Goal: Navigation & Orientation: Find specific page/section

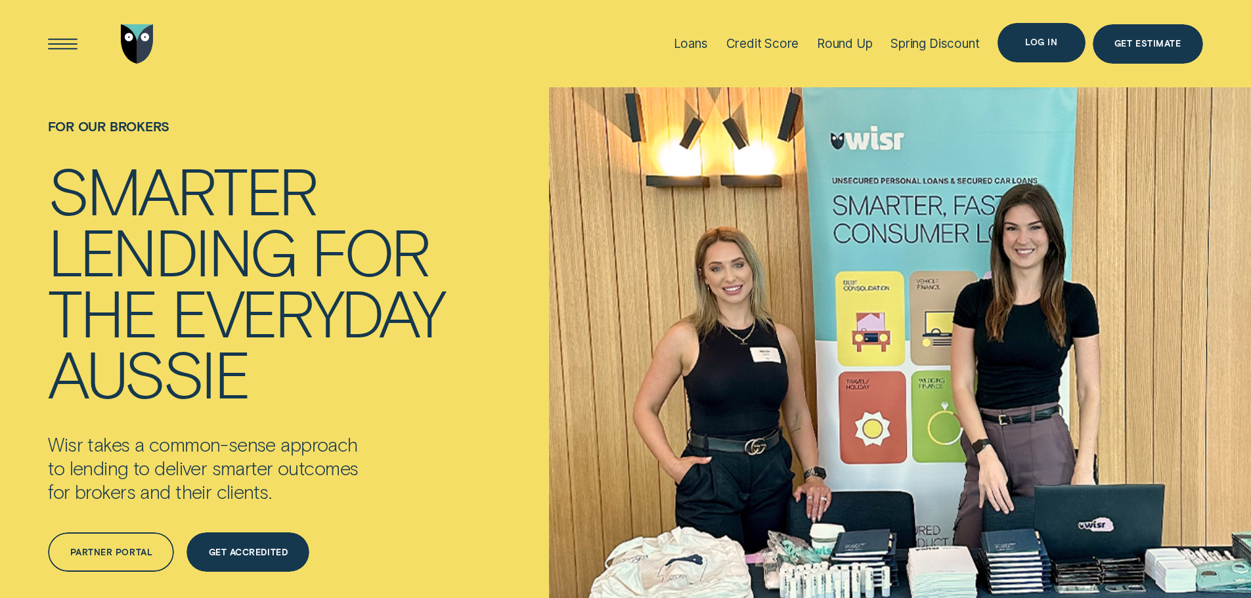
click at [1060, 44] on div "Log in" at bounding box center [1041, 42] width 87 height 39
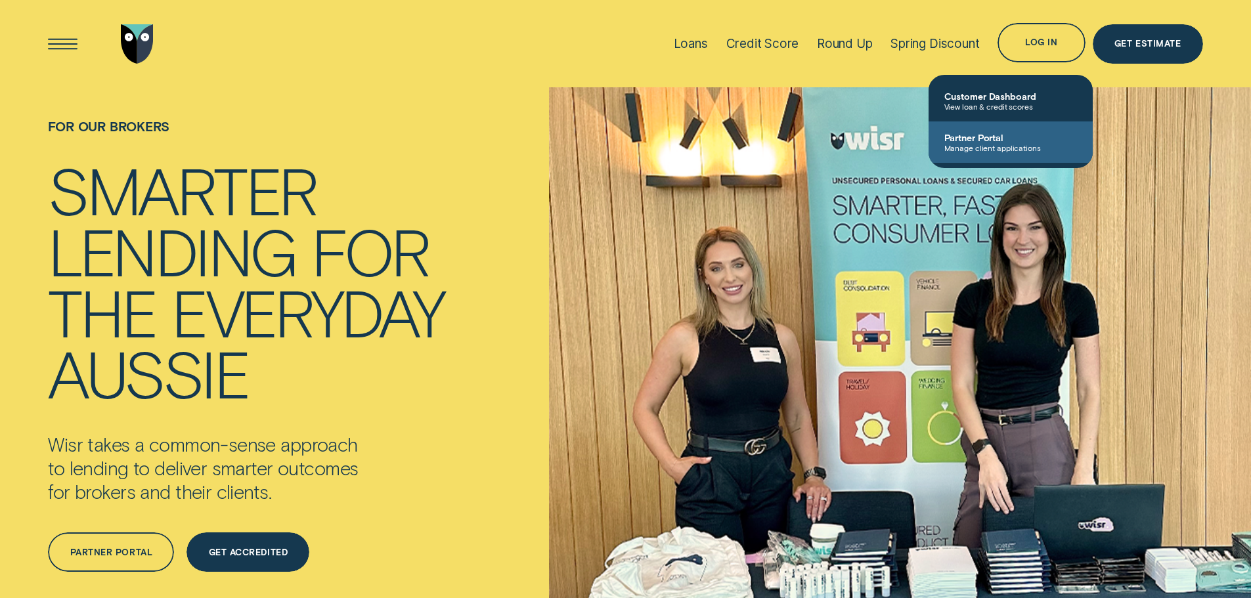
click at [1029, 139] on span "Partner Portal" at bounding box center [1011, 137] width 133 height 11
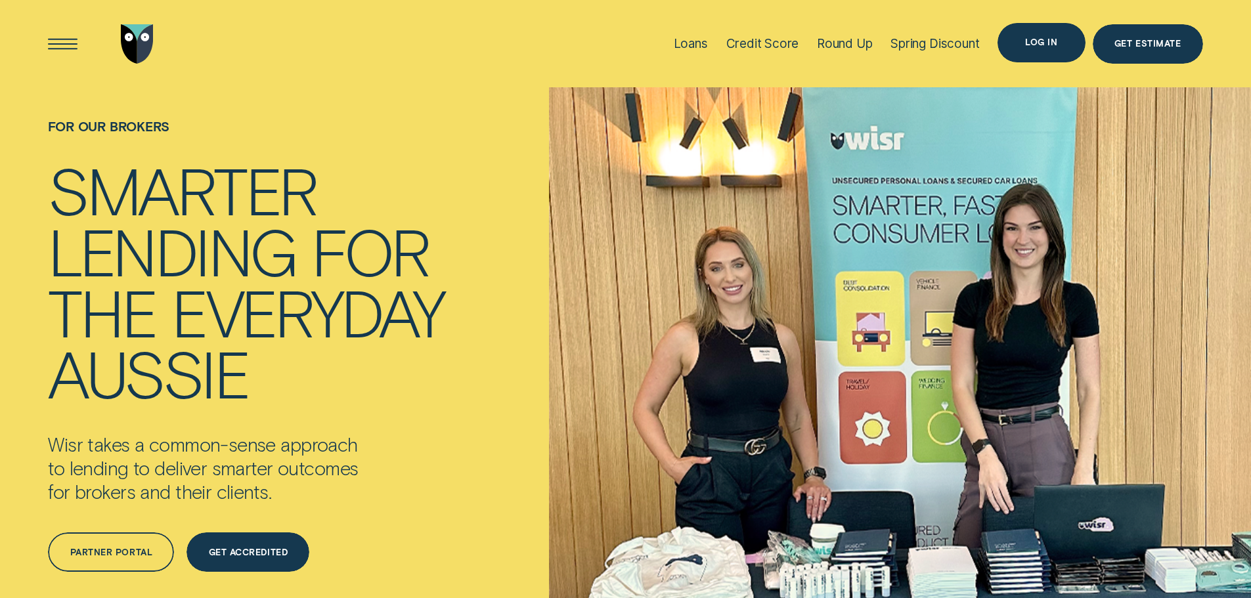
click at [1052, 47] on div "Log in" at bounding box center [1041, 43] width 32 height 8
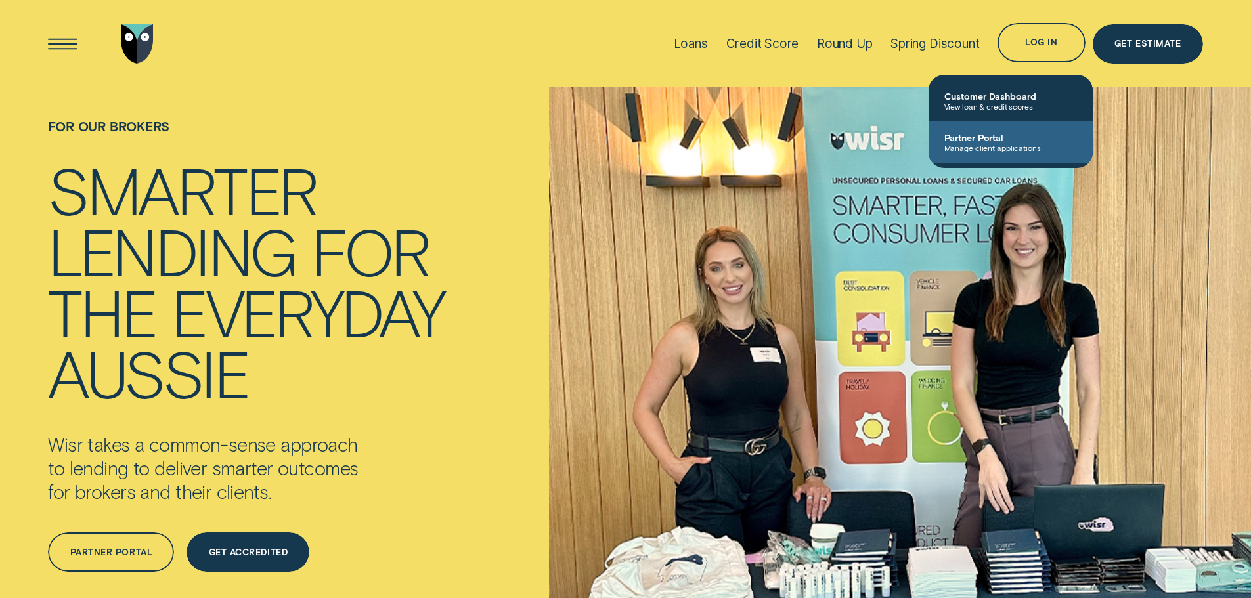
click at [1030, 137] on span "Partner Portal" at bounding box center [1011, 137] width 133 height 11
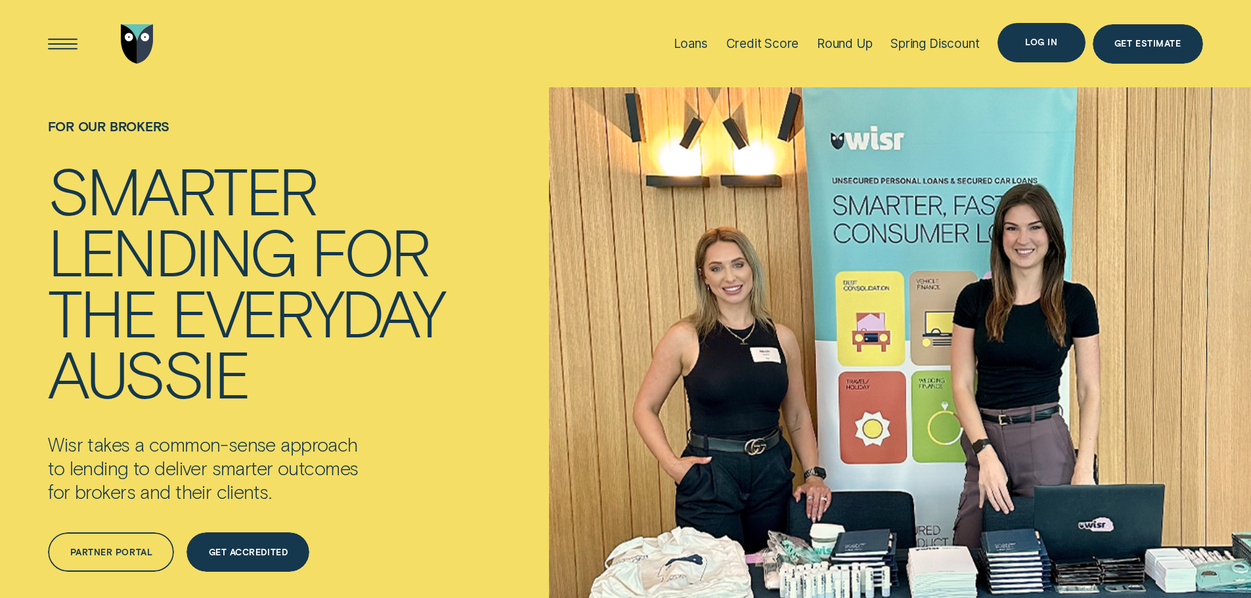
click at [1046, 49] on div "Log in" at bounding box center [1041, 42] width 87 height 39
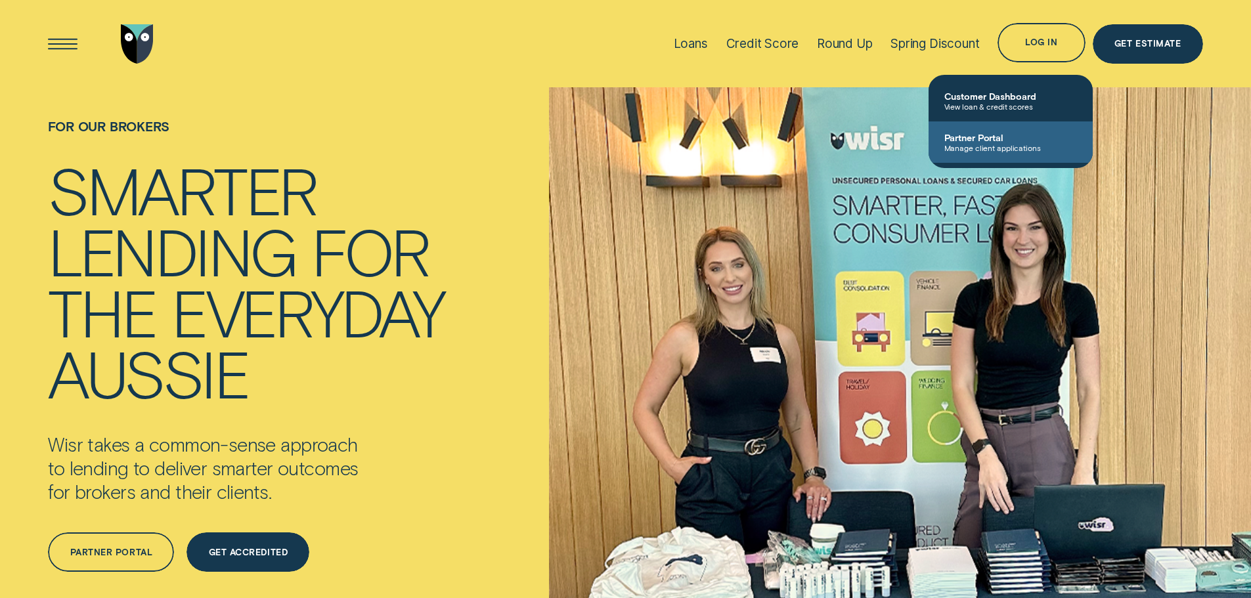
click at [976, 145] on span "Manage client applications" at bounding box center [1011, 147] width 133 height 9
